Goal: Transaction & Acquisition: Purchase product/service

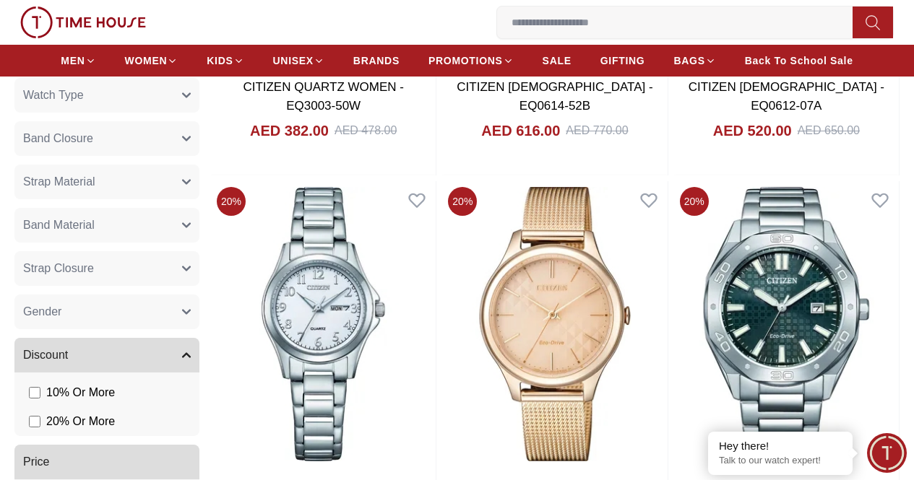
scroll to position [868, 0]
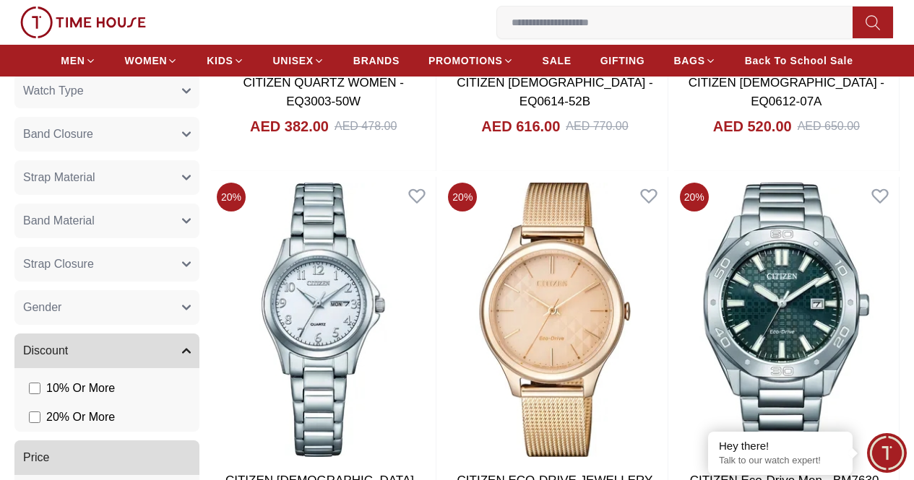
click at [199, 325] on button "Gender" at bounding box center [106, 307] width 185 height 35
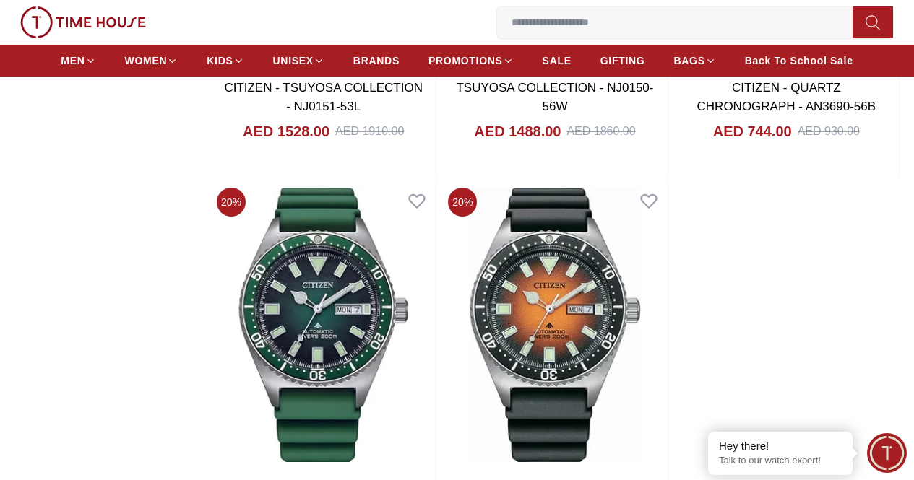
scroll to position [2817, 0]
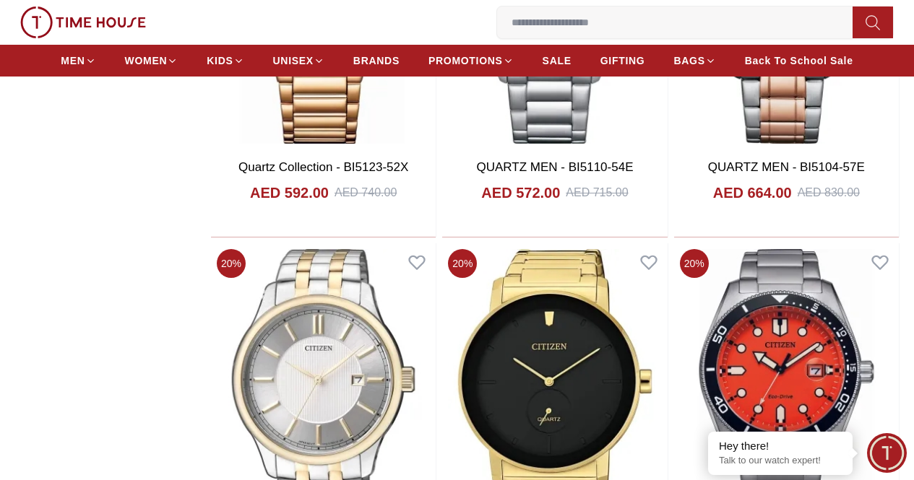
scroll to position [7478, 0]
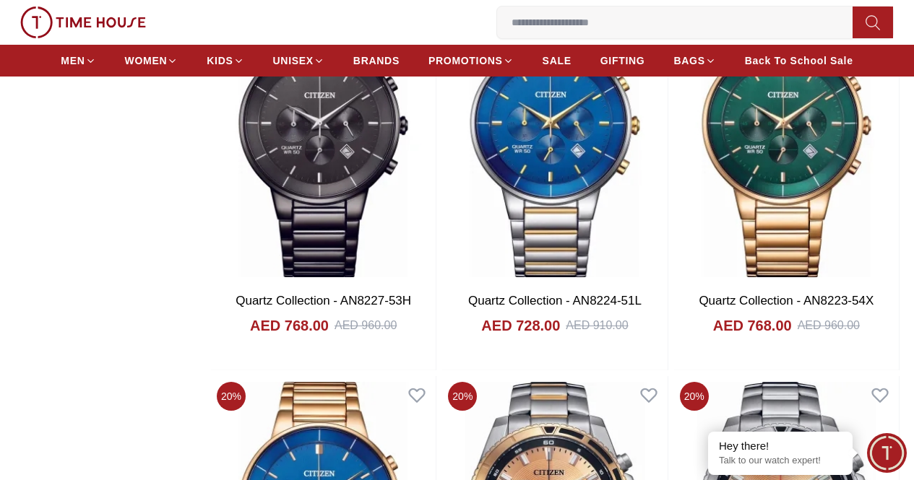
scroll to position [8485, 0]
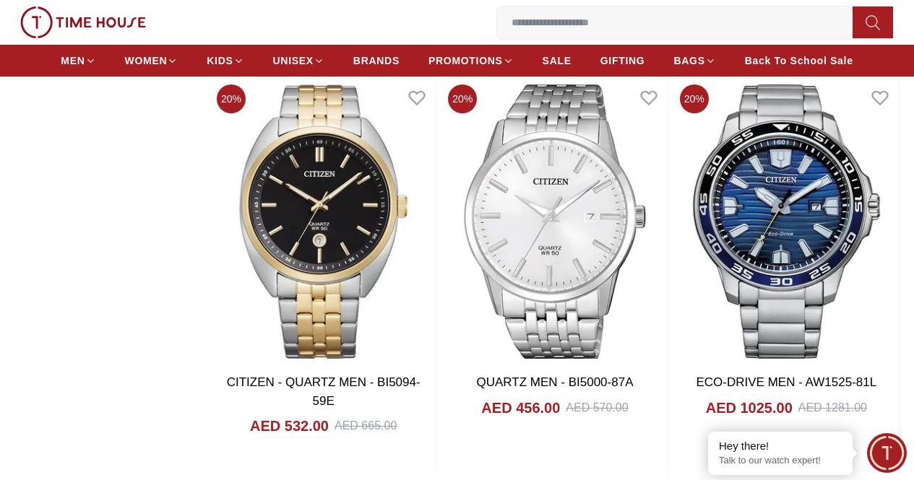
scroll to position [5644, 0]
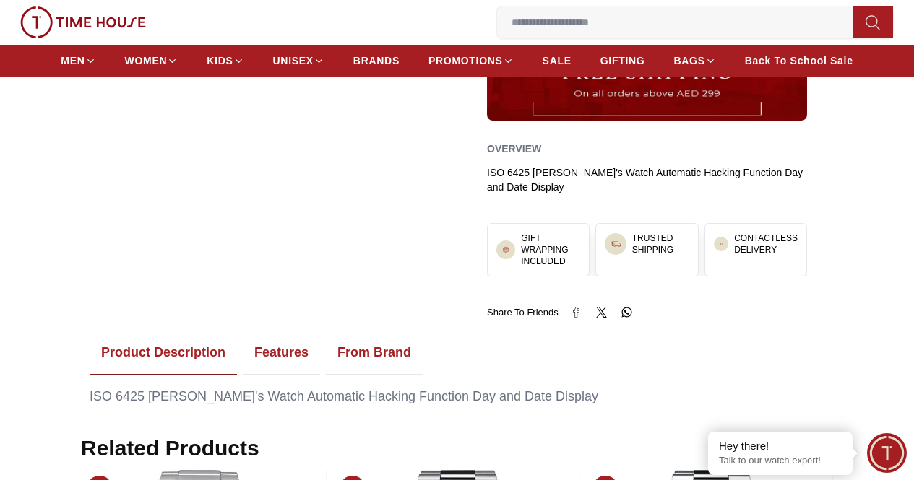
scroll to position [506, 0]
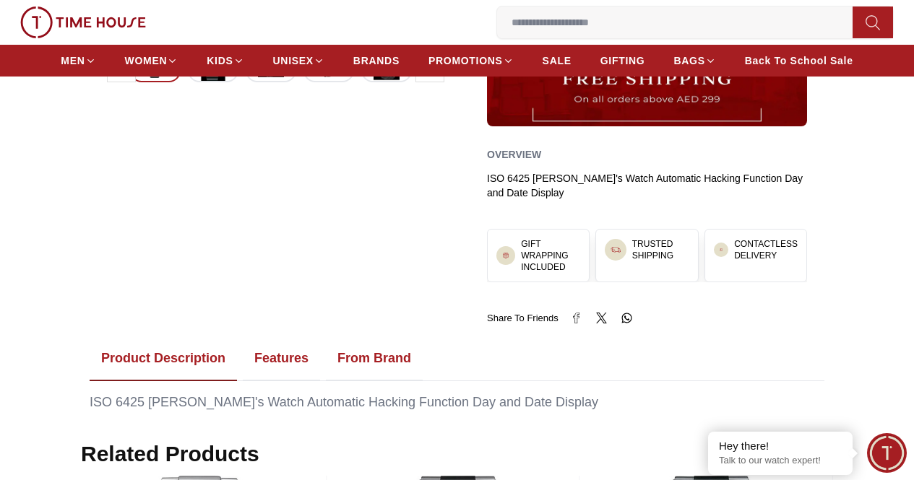
click at [286, 340] on button "Features" at bounding box center [281, 359] width 77 height 45
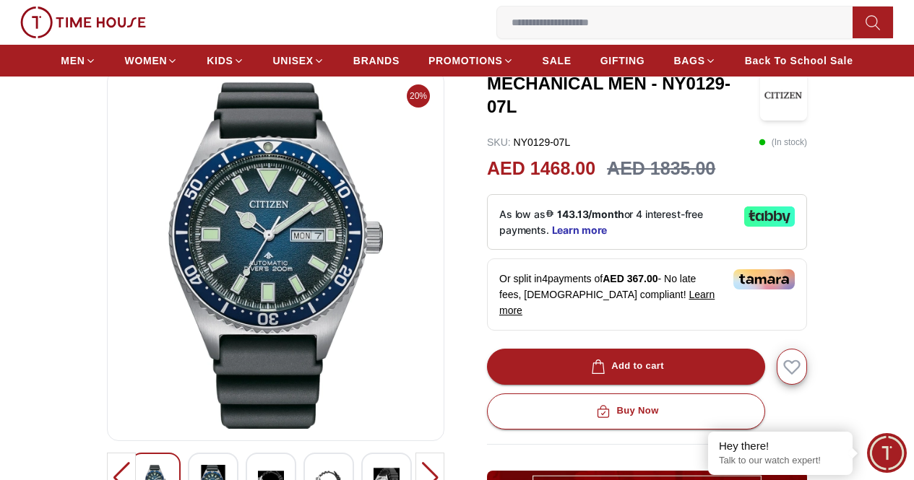
scroll to position [0, 0]
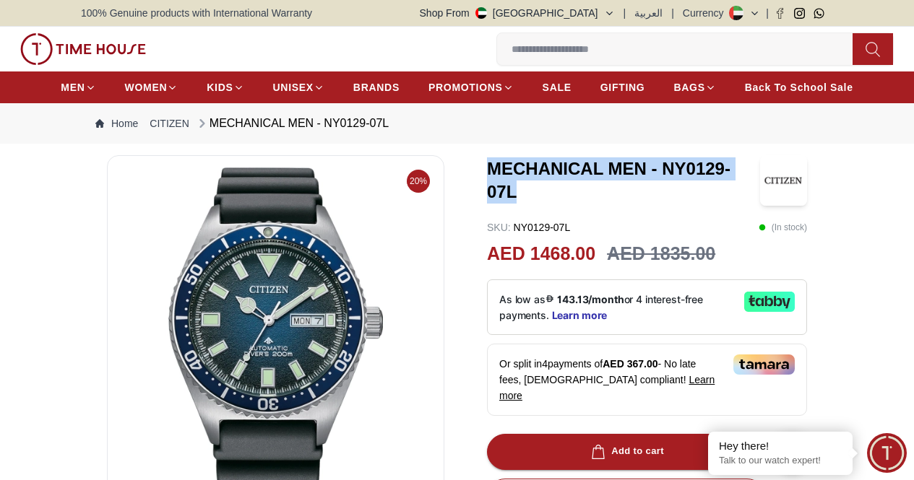
drag, startPoint x: 749, startPoint y: 197, endPoint x: 479, endPoint y: 185, distance: 270.5
click at [487, 185] on div "MECHANICAL MEN - NY0129-07L" at bounding box center [647, 180] width 320 height 51
copy h3 "MECHANICAL MEN - NY0129-07L"
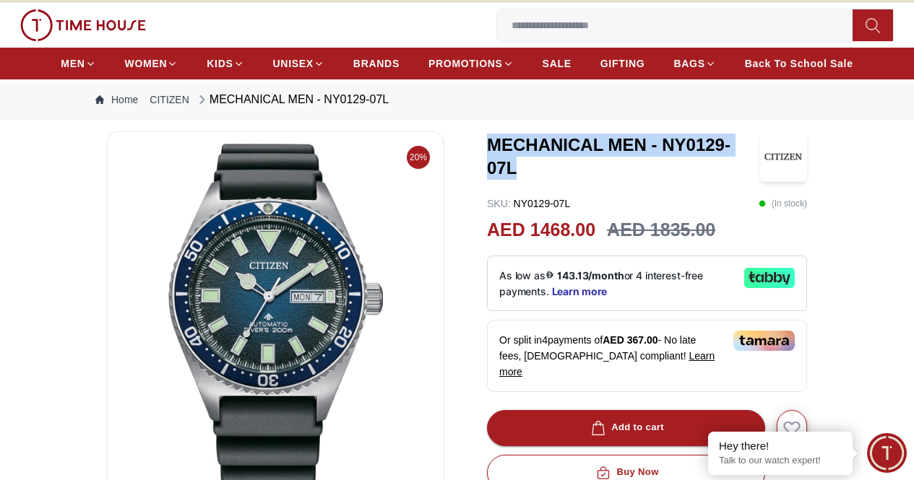
scroll to position [25, 0]
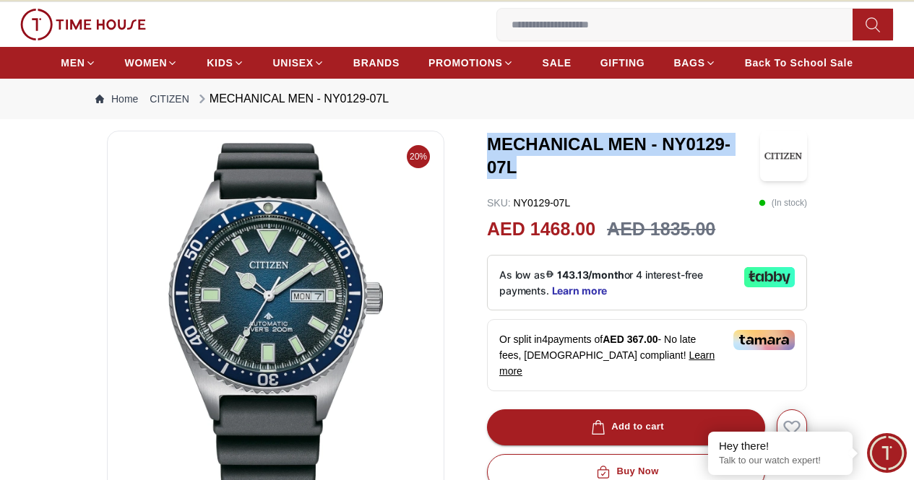
click at [0, 0] on icon at bounding box center [0, 0] width 0 height 0
